Goal: Find specific page/section: Find specific page/section

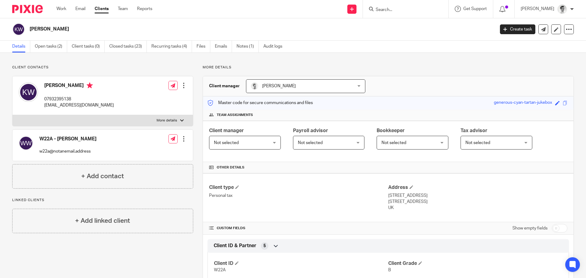
click at [417, 12] on input "Search" at bounding box center [402, 9] width 55 height 5
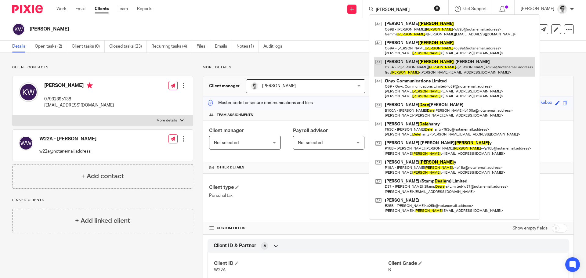
type input "[PERSON_NAME]"
click at [422, 66] on link at bounding box center [454, 66] width 161 height 19
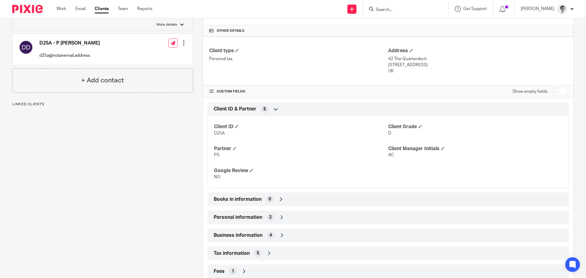
scroll to position [154, 0]
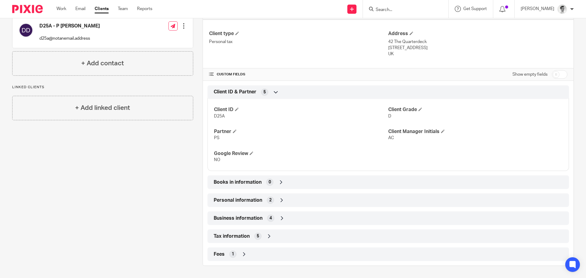
click at [279, 201] on icon at bounding box center [282, 200] width 6 height 6
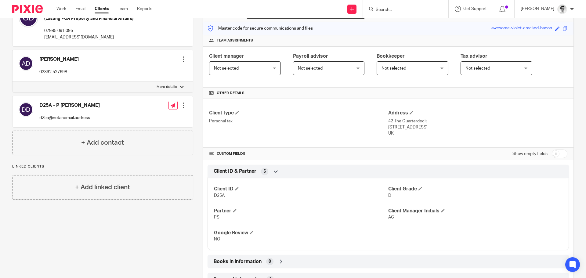
scroll to position [0, 0]
